Goal: Book appointment/travel/reservation

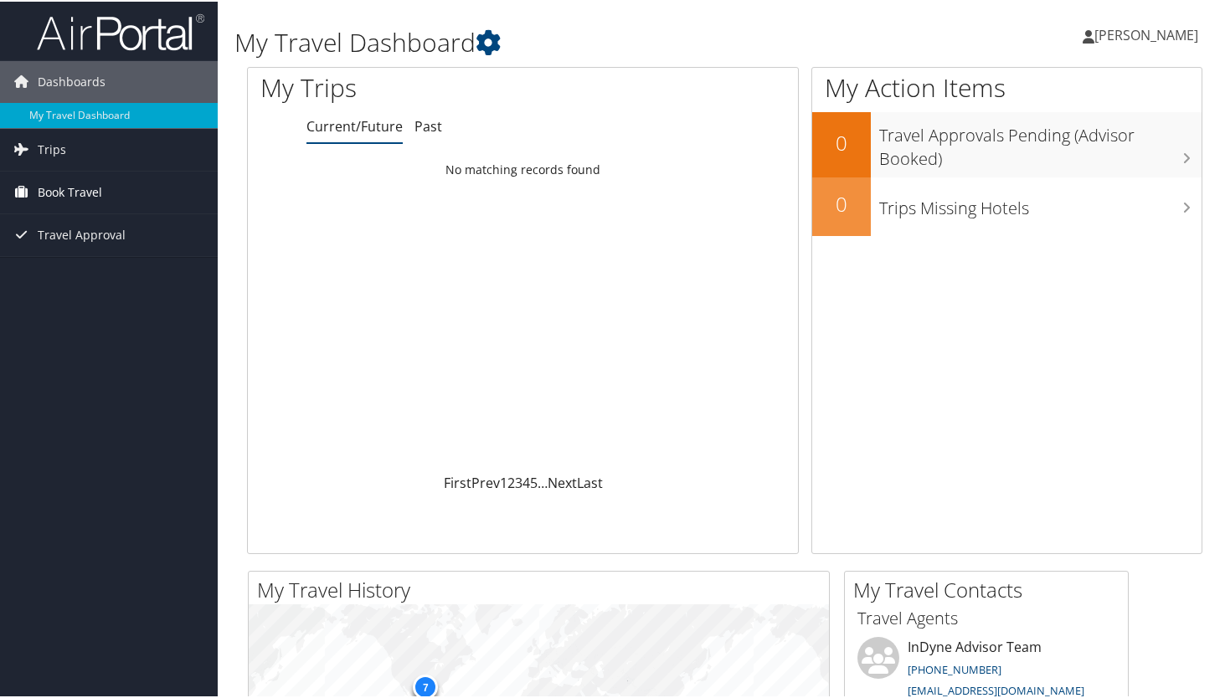
click at [62, 189] on span "Book Travel" at bounding box center [70, 191] width 64 height 42
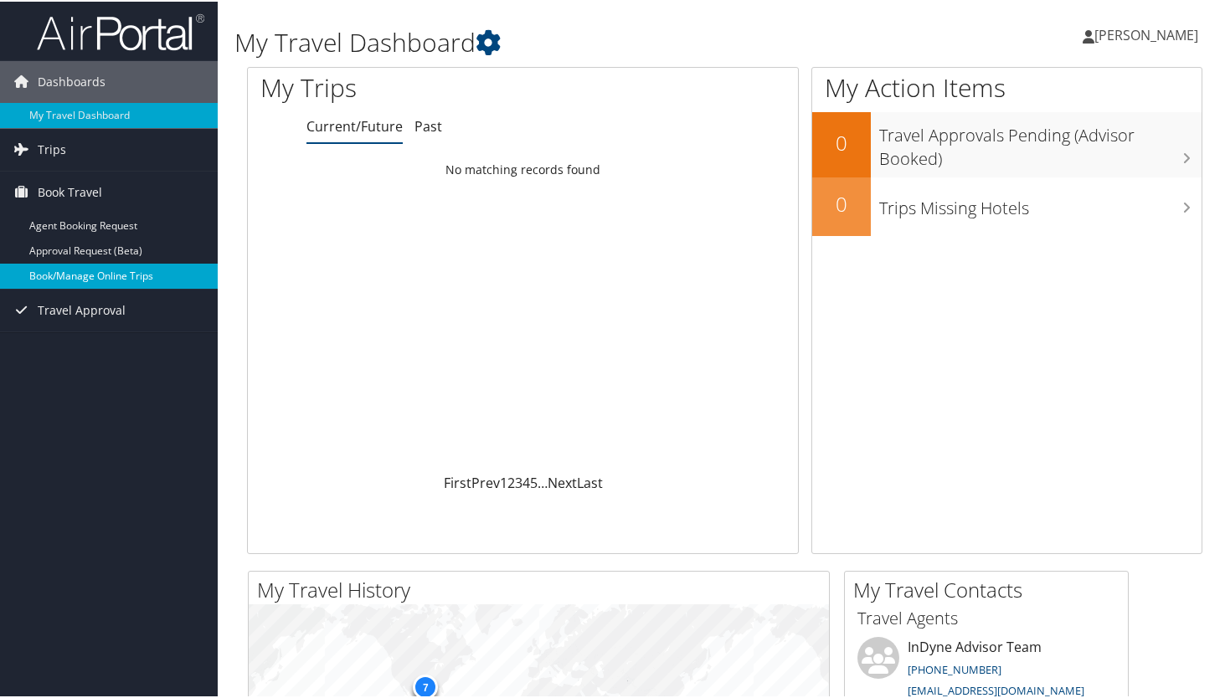
click at [79, 276] on link "Book/Manage Online Trips" at bounding box center [109, 274] width 218 height 25
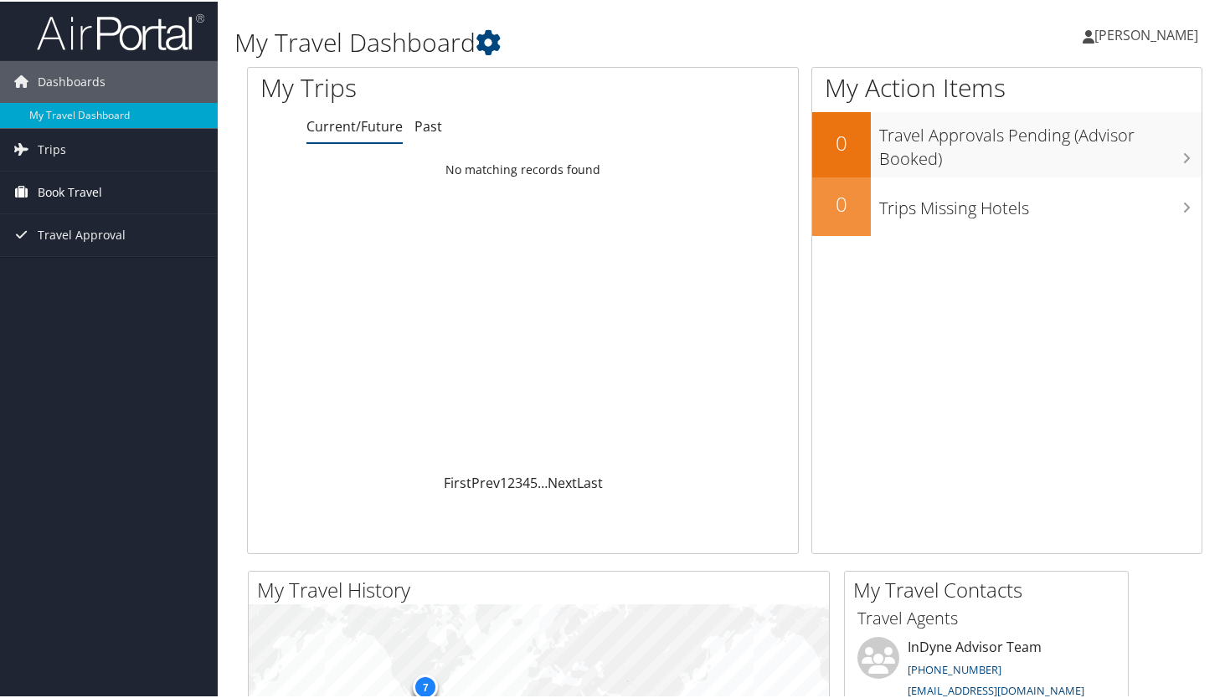
click at [69, 189] on span "Book Travel" at bounding box center [70, 191] width 64 height 42
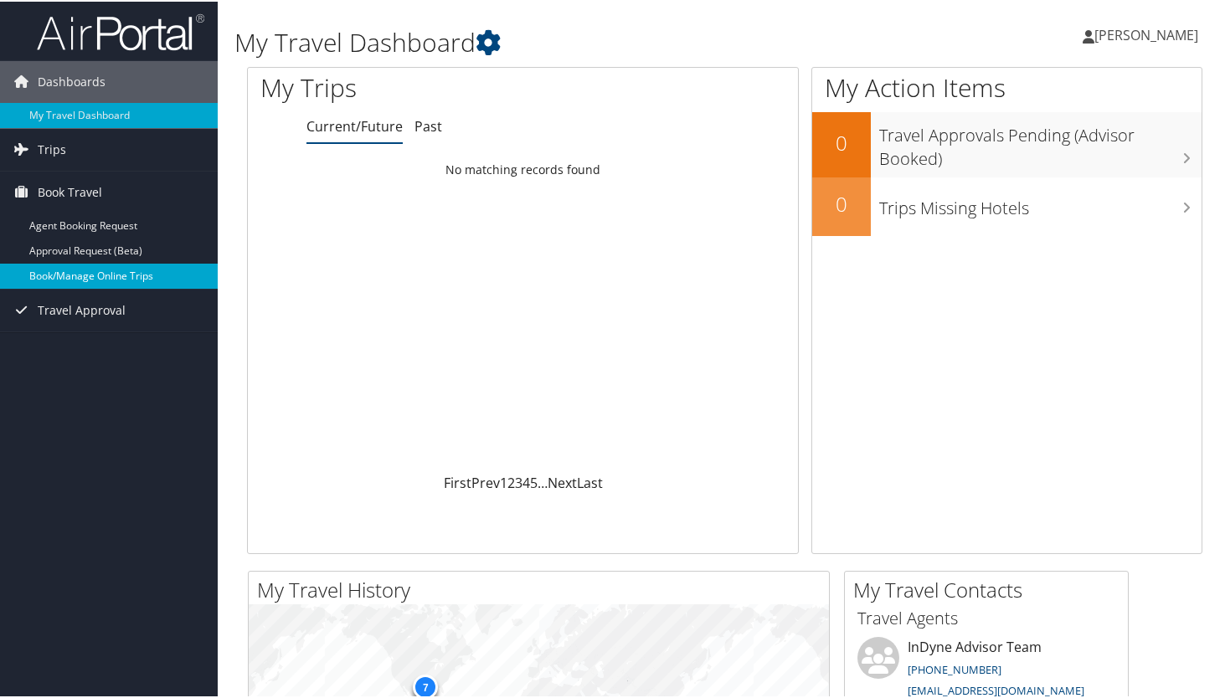
click at [109, 278] on link "Book/Manage Online Trips" at bounding box center [109, 274] width 218 height 25
